Goal: Information Seeking & Learning: Learn about a topic

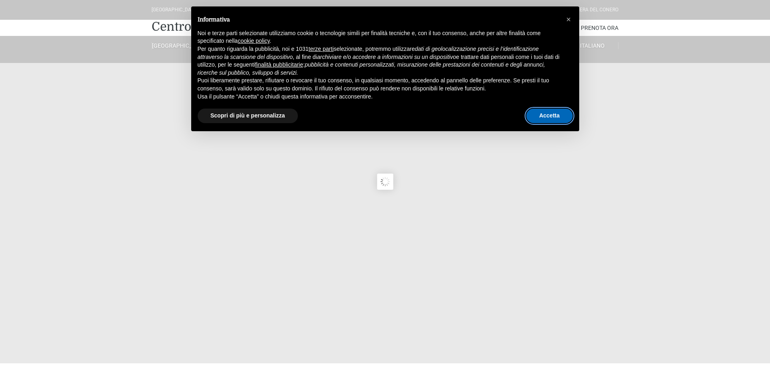
click at [544, 118] on button "Accetta" at bounding box center [549, 116] width 46 height 15
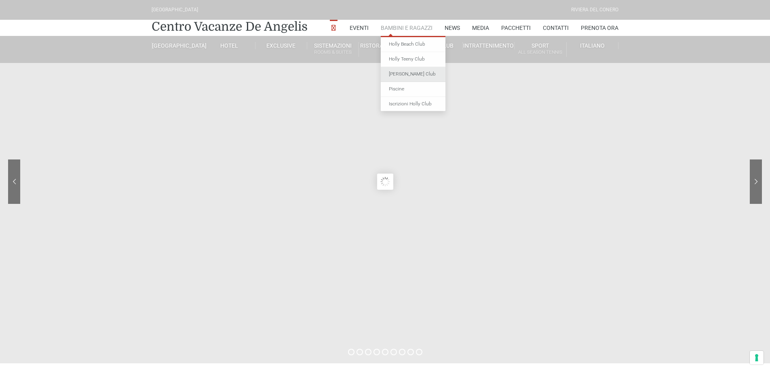
click at [404, 75] on link "[PERSON_NAME] Club" at bounding box center [413, 74] width 65 height 15
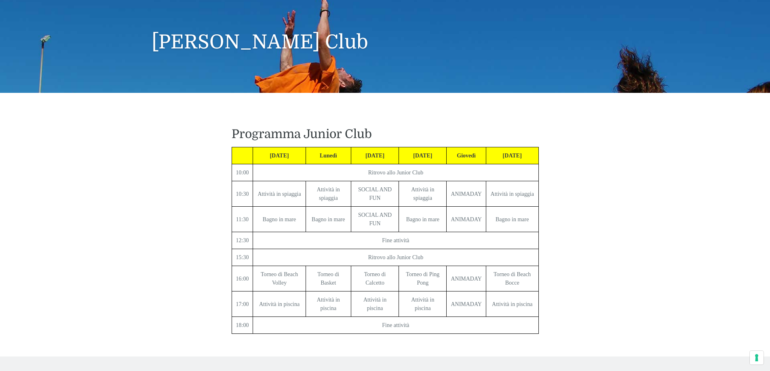
scroll to position [81, 0]
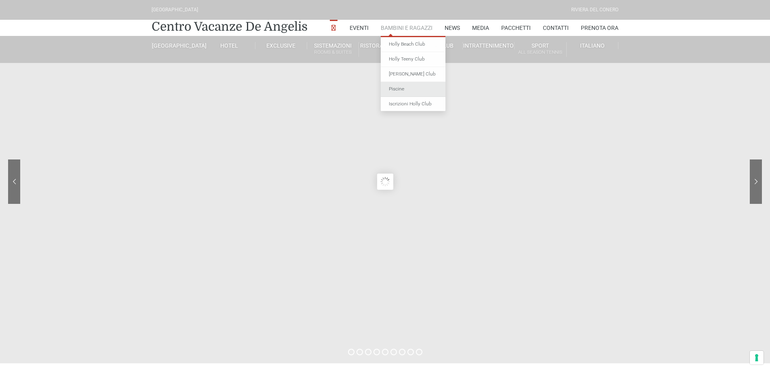
click at [401, 88] on link "Piscine" at bounding box center [413, 89] width 65 height 15
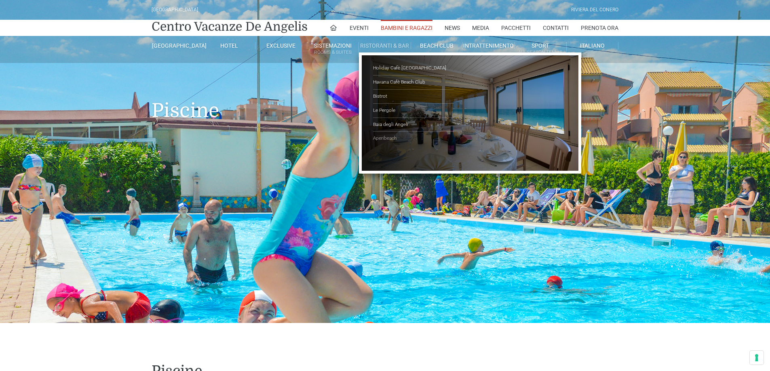
click at [392, 137] on link "Aperibeach" at bounding box center [413, 139] width 81 height 14
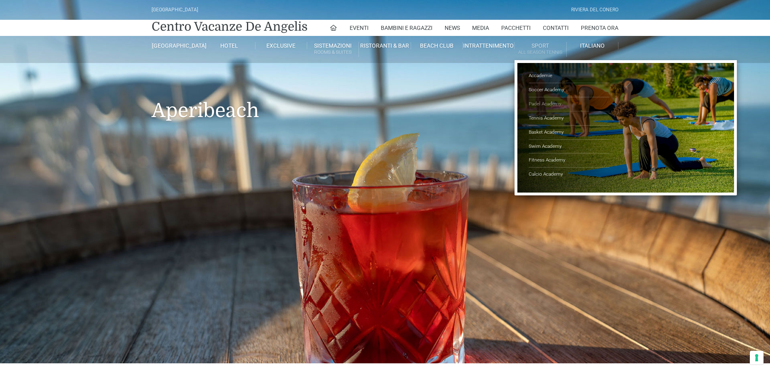
click at [546, 102] on link "Padel Academy" at bounding box center [569, 104] width 81 height 14
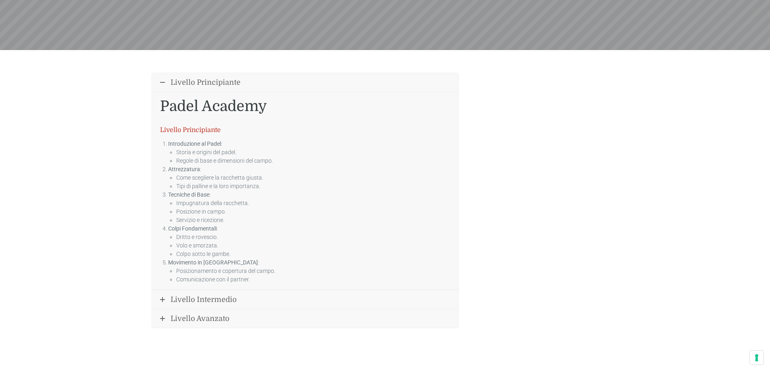
scroll to position [323, 0]
